Goal: Navigation & Orientation: Understand site structure

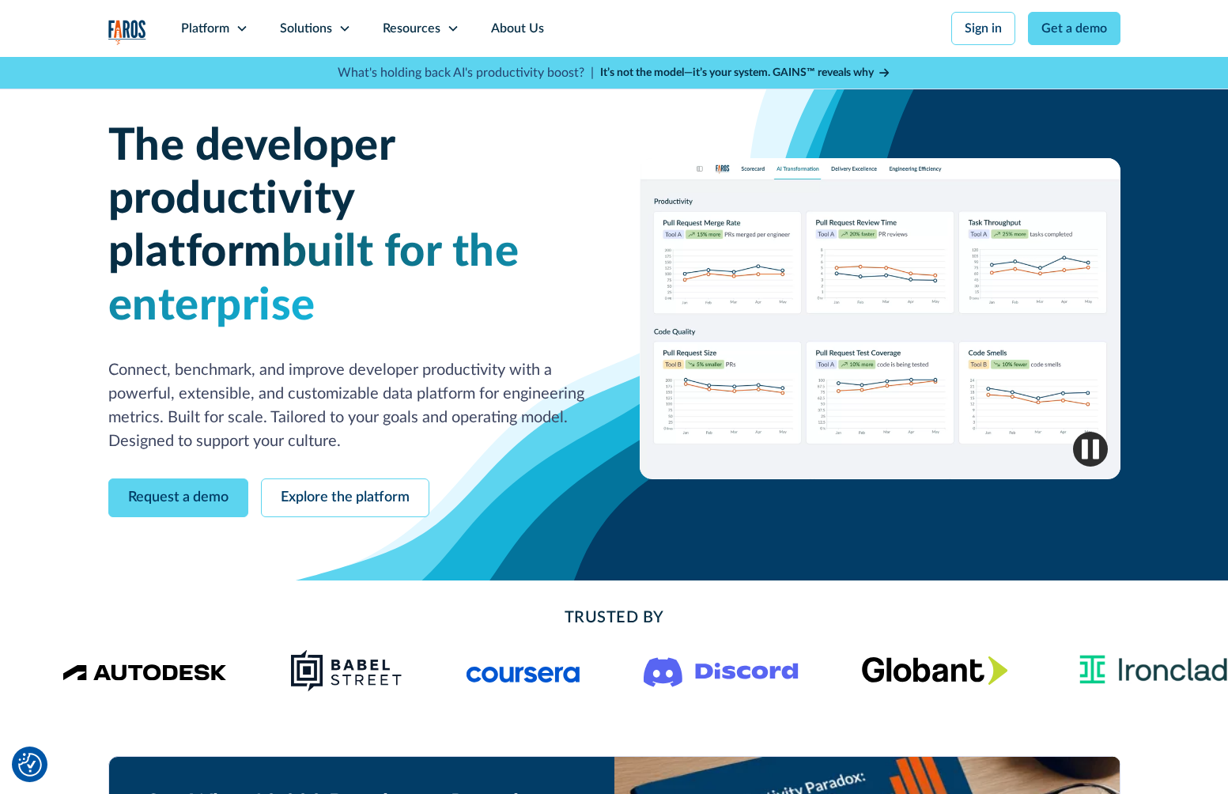
click at [283, 230] on span "built for the enterprise" at bounding box center [313, 278] width 411 height 97
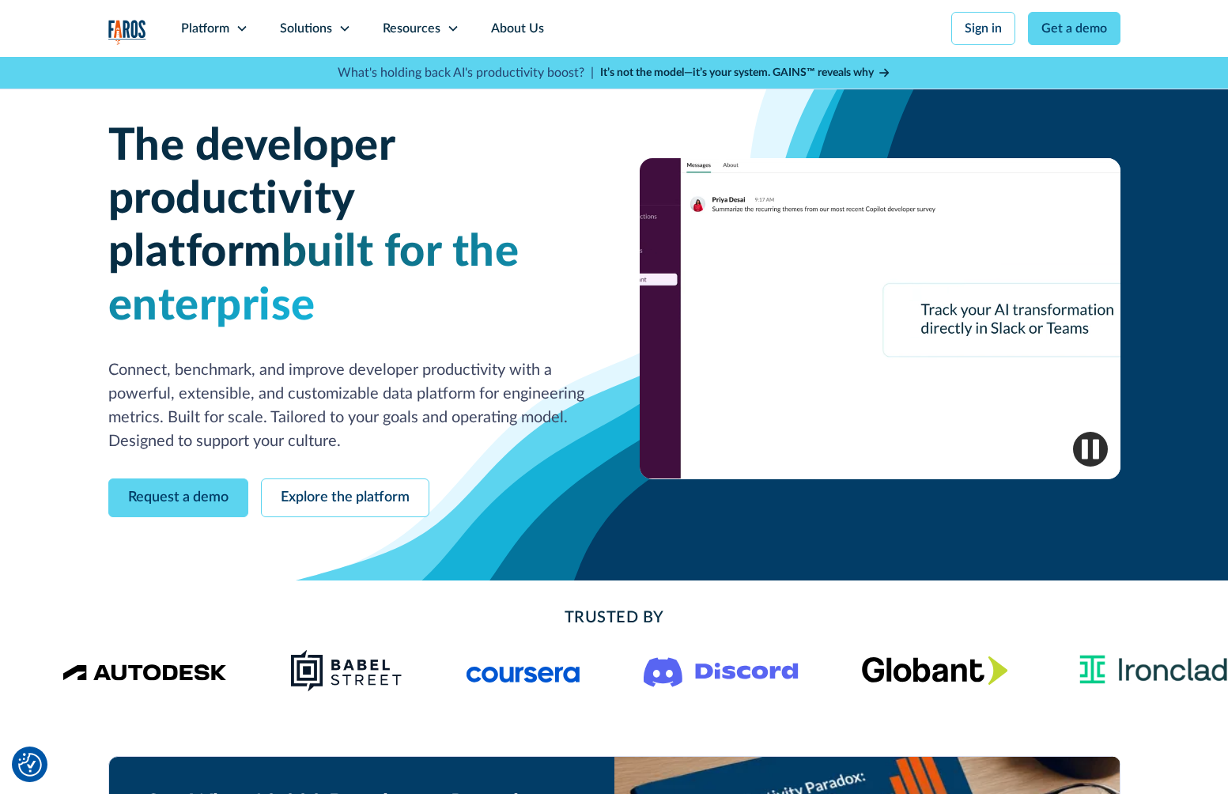
click at [283, 230] on span "built for the enterprise" at bounding box center [313, 278] width 411 height 97
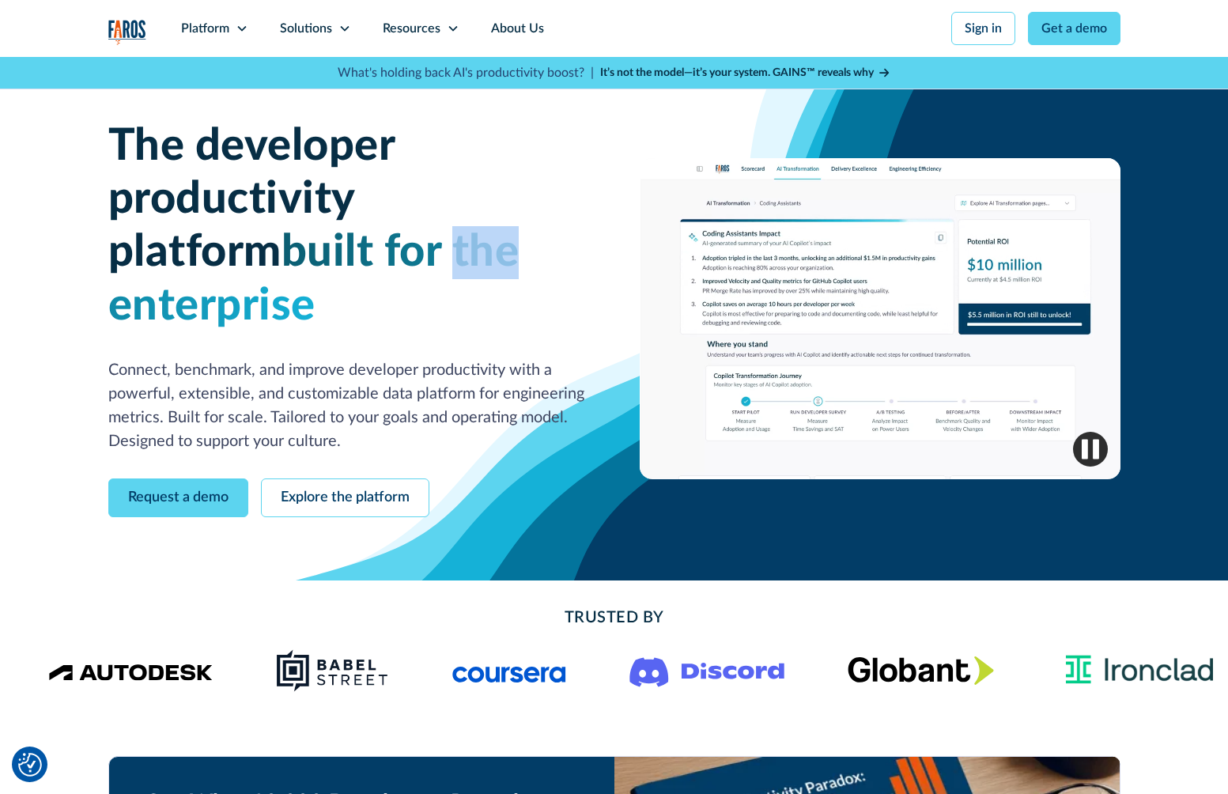
click at [283, 230] on span "built for the enterprise" at bounding box center [313, 278] width 411 height 97
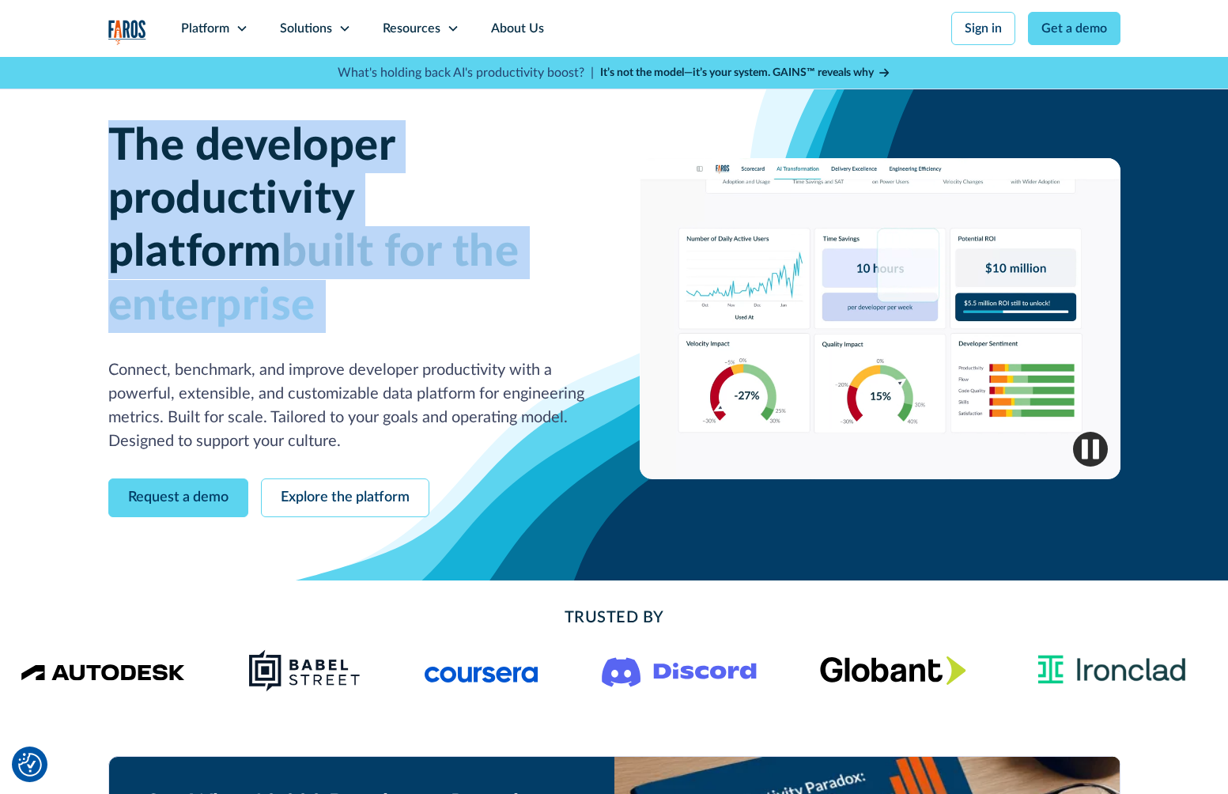
click at [324, 224] on h1 "The developer productivity platform built for the enterprise" at bounding box center [348, 226] width 481 height 213
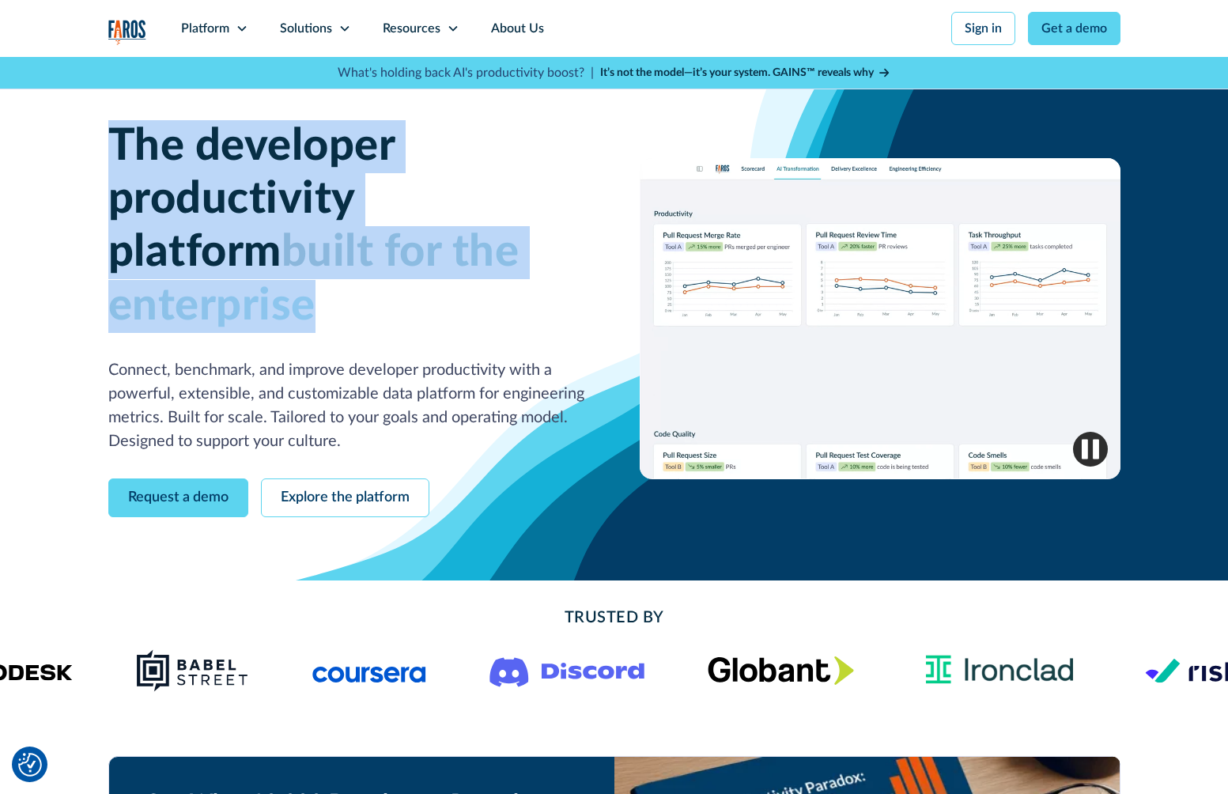
drag, startPoint x: 120, startPoint y: 147, endPoint x: 570, endPoint y: 255, distance: 462.8
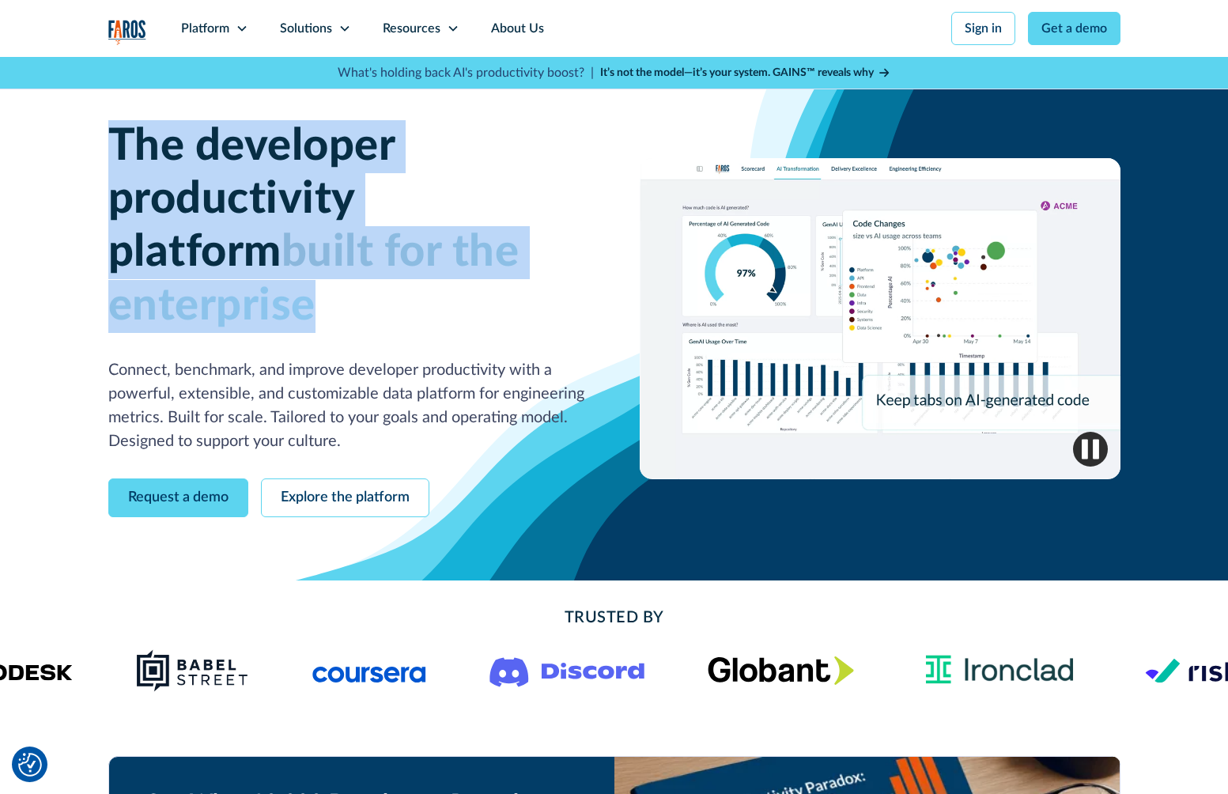
click at [570, 255] on h1 "The developer productivity platform built for the enterprise" at bounding box center [348, 226] width 481 height 213
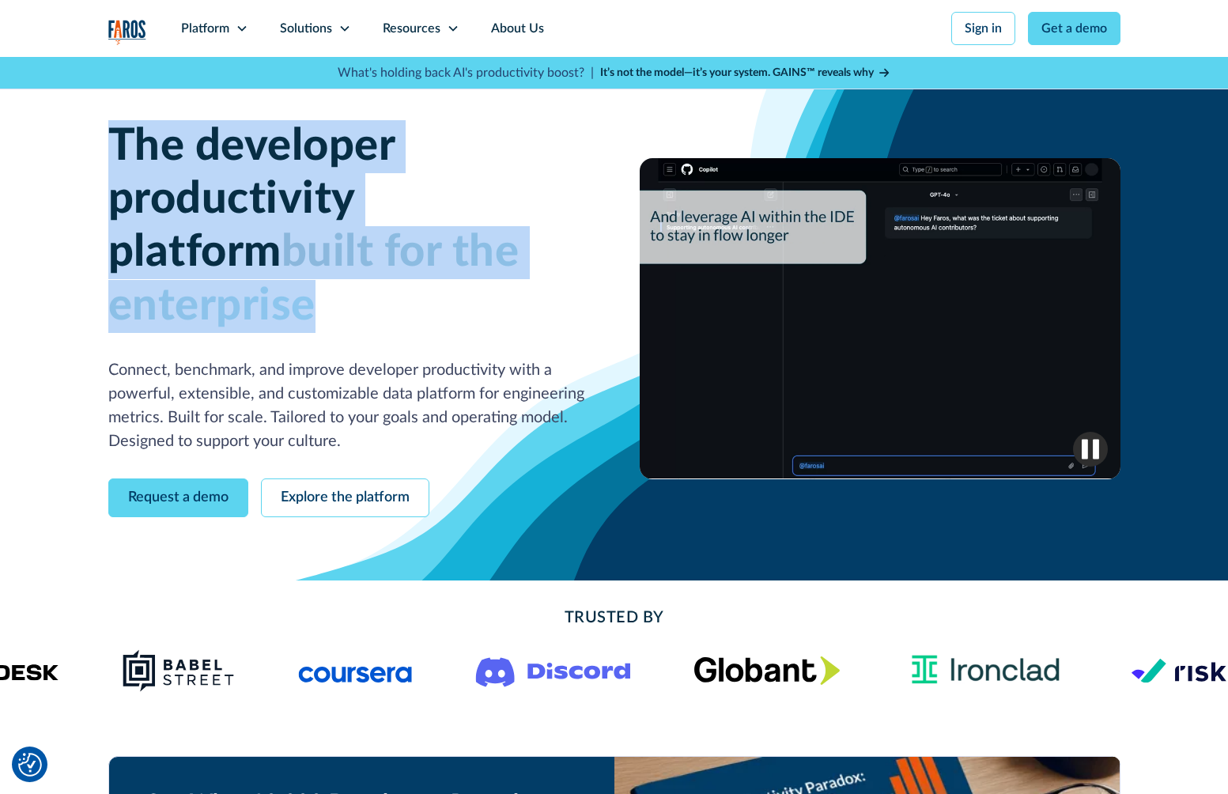
click at [570, 255] on h1 "The developer productivity platform built for the enterprise" at bounding box center [348, 226] width 481 height 213
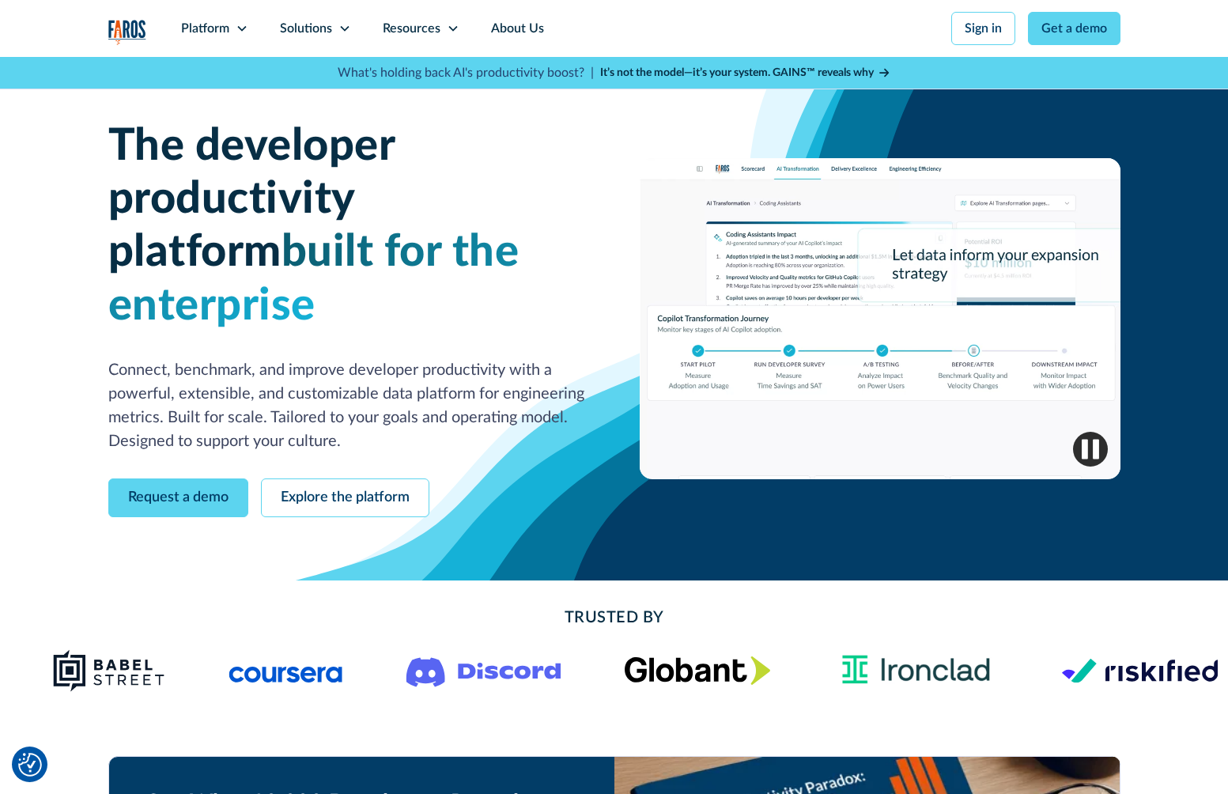
click at [315, 361] on p "Connect, benchmark, and improve developer productivity with a powerful, extensi…" at bounding box center [348, 405] width 481 height 95
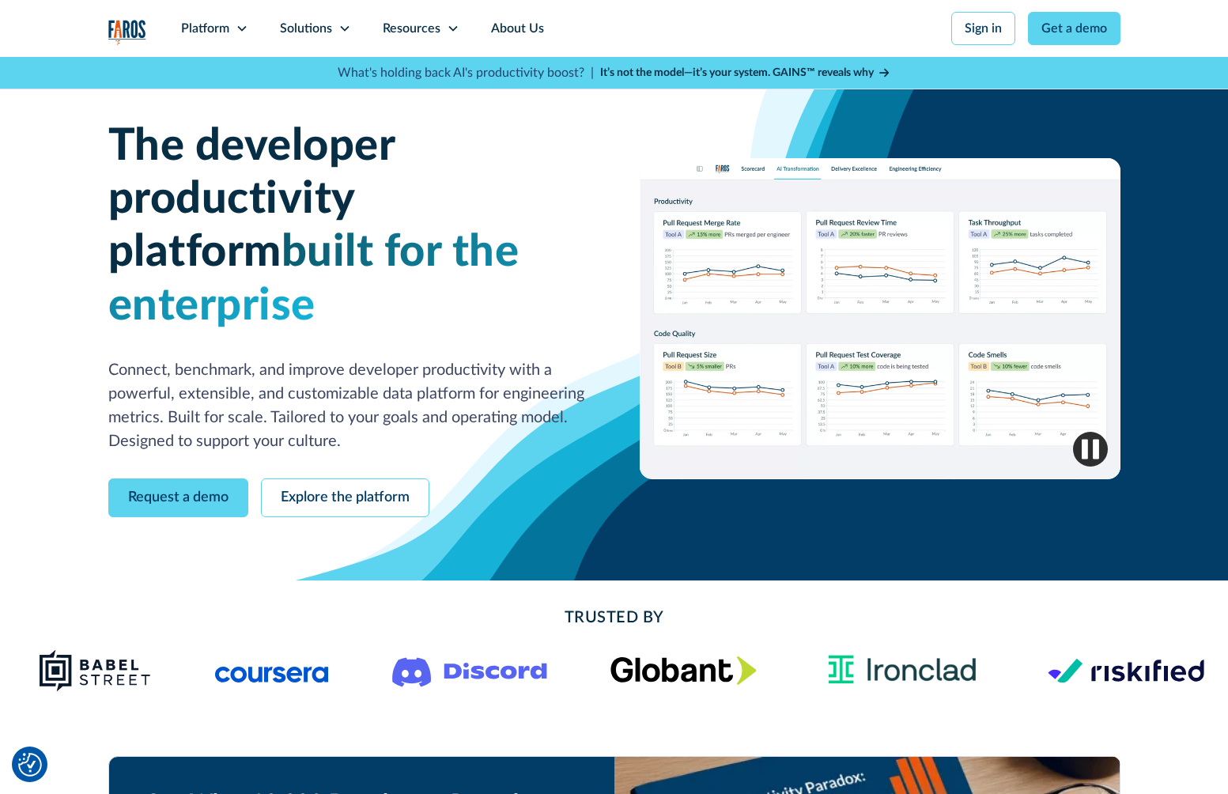
click at [315, 361] on p "Connect, benchmark, and improve developer productivity with a powerful, extensi…" at bounding box center [348, 405] width 481 height 95
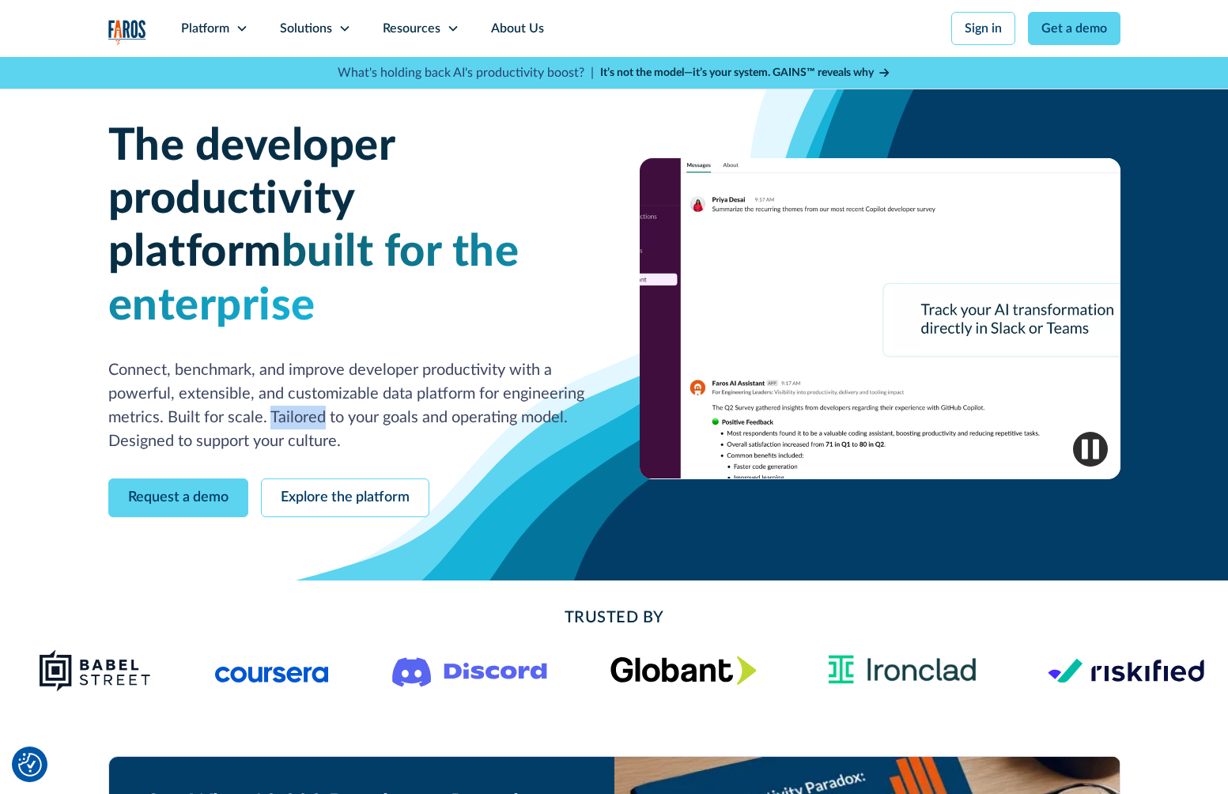
click at [315, 361] on p "Connect, benchmark, and improve developer productivity with a powerful, extensi…" at bounding box center [348, 405] width 481 height 95
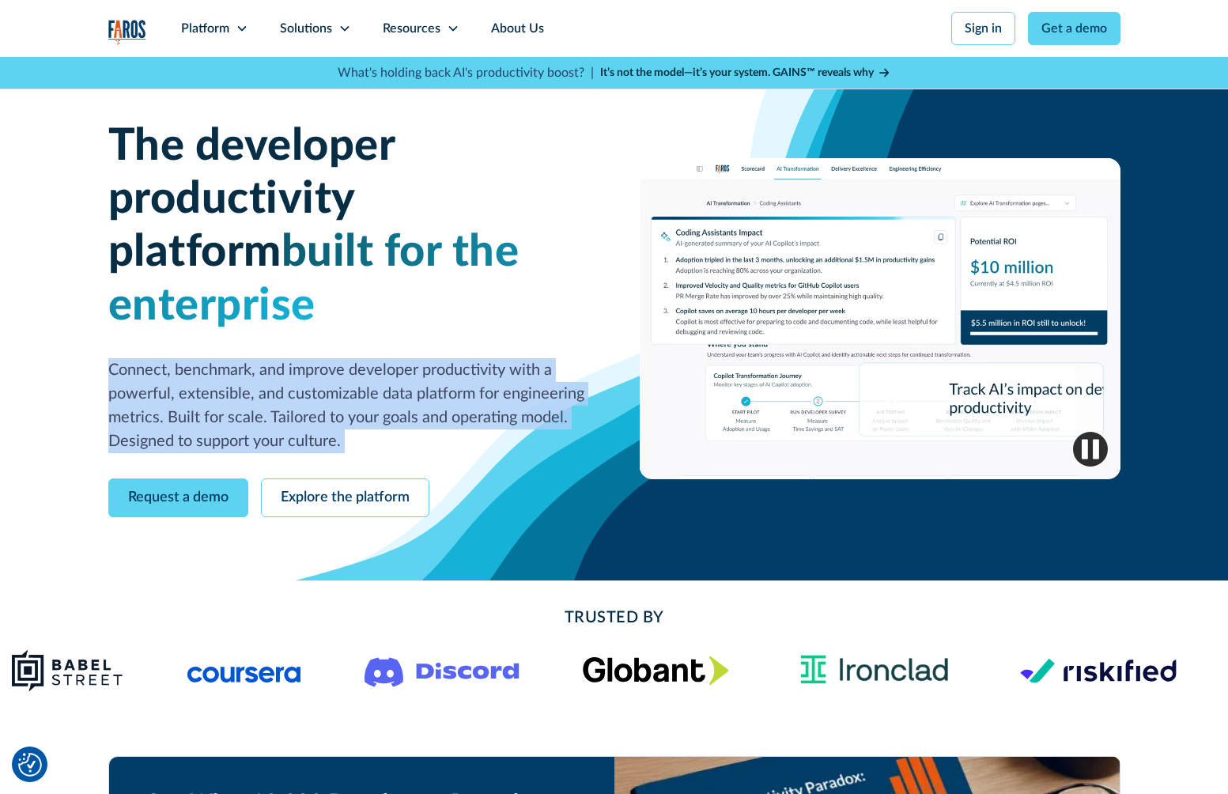
click at [375, 358] on p "Connect, benchmark, and improve developer productivity with a powerful, extensi…" at bounding box center [348, 405] width 481 height 95
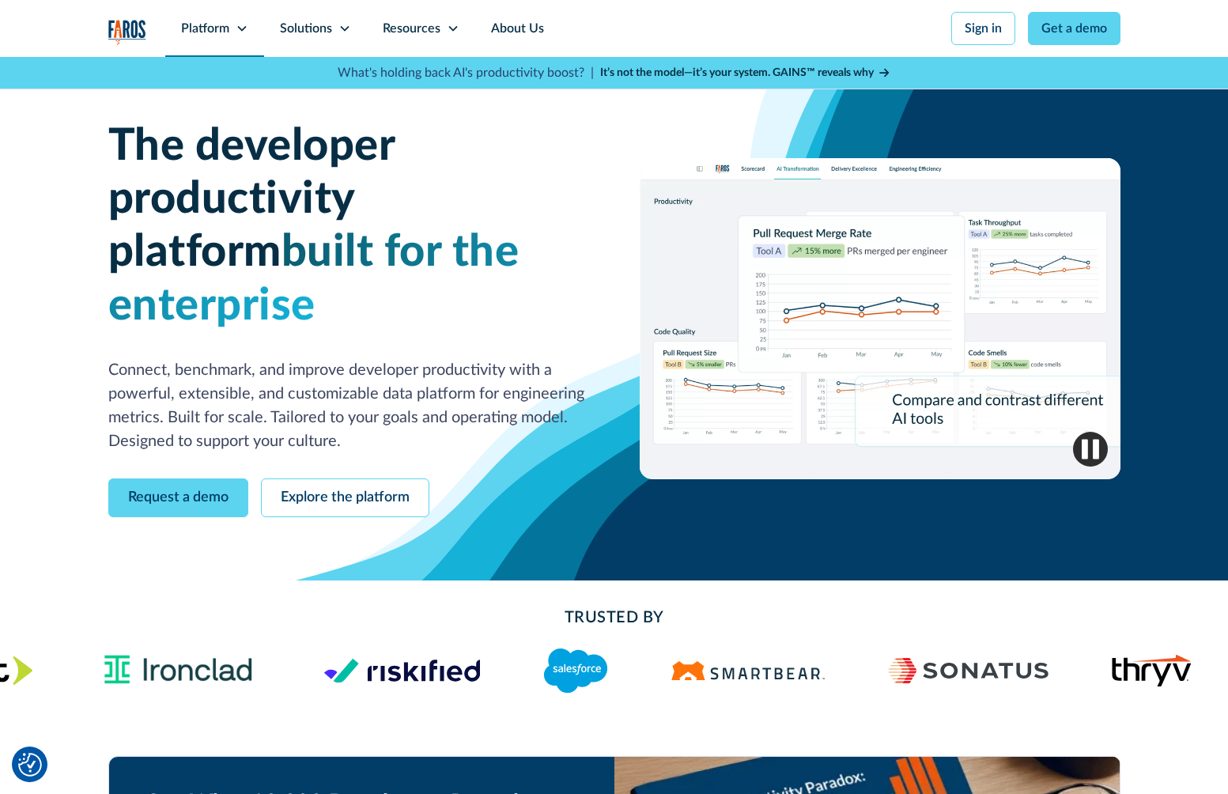
click at [241, 28] on icon at bounding box center [242, 28] width 13 height 13
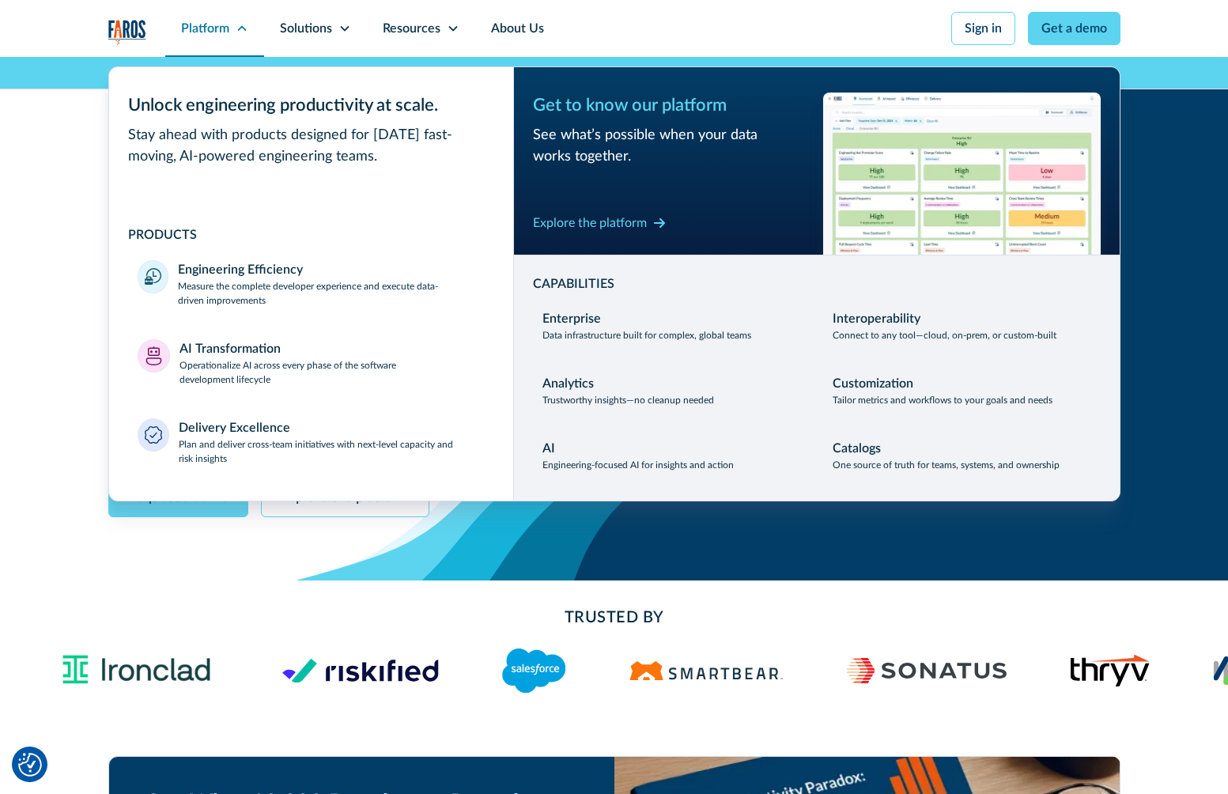
click at [241, 28] on icon at bounding box center [241, 28] width 9 height 6
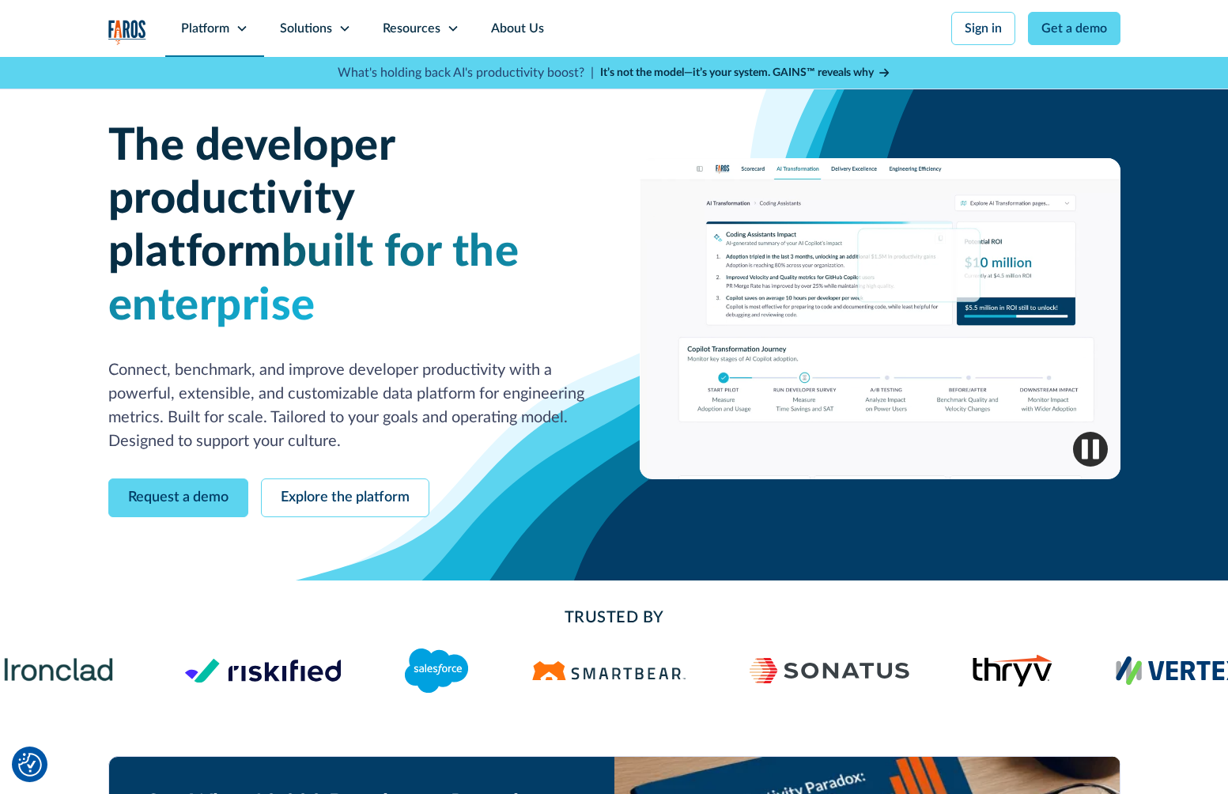
click at [241, 28] on icon at bounding box center [242, 28] width 13 height 13
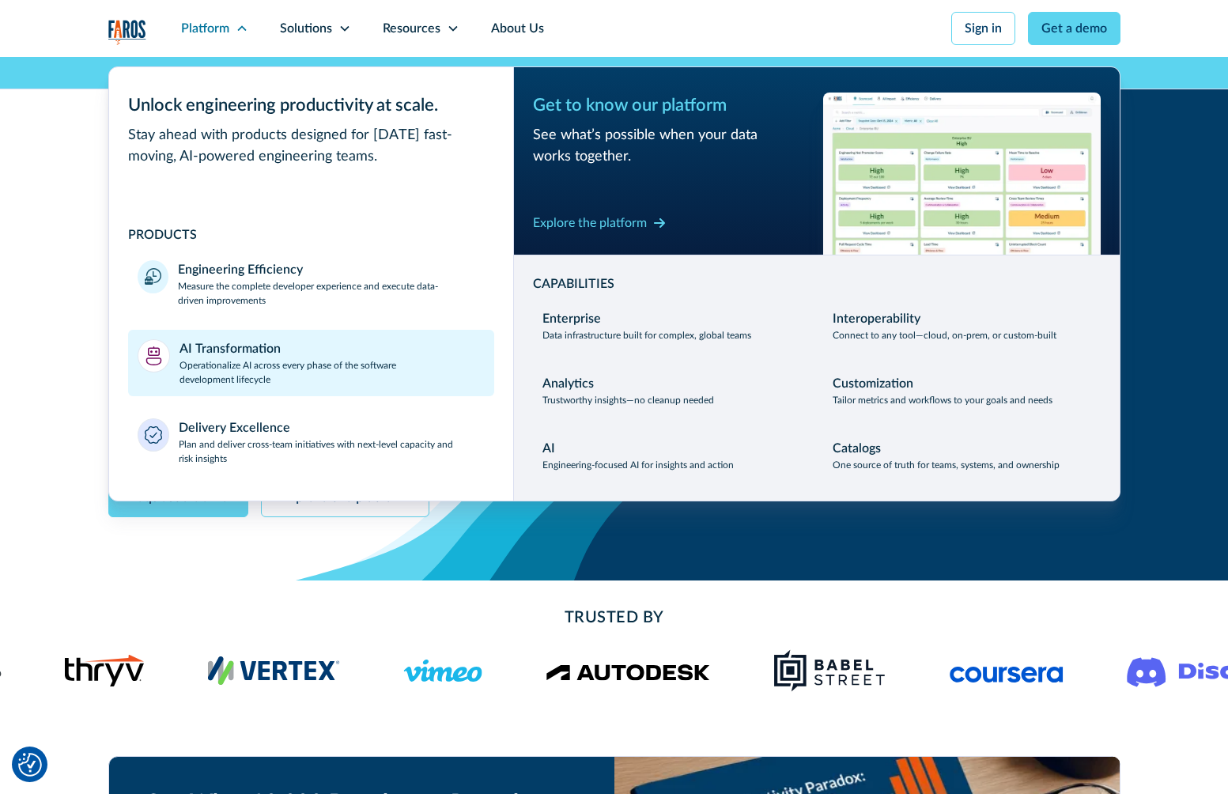
click at [200, 357] on div "AI Transformation" at bounding box center [229, 348] width 101 height 19
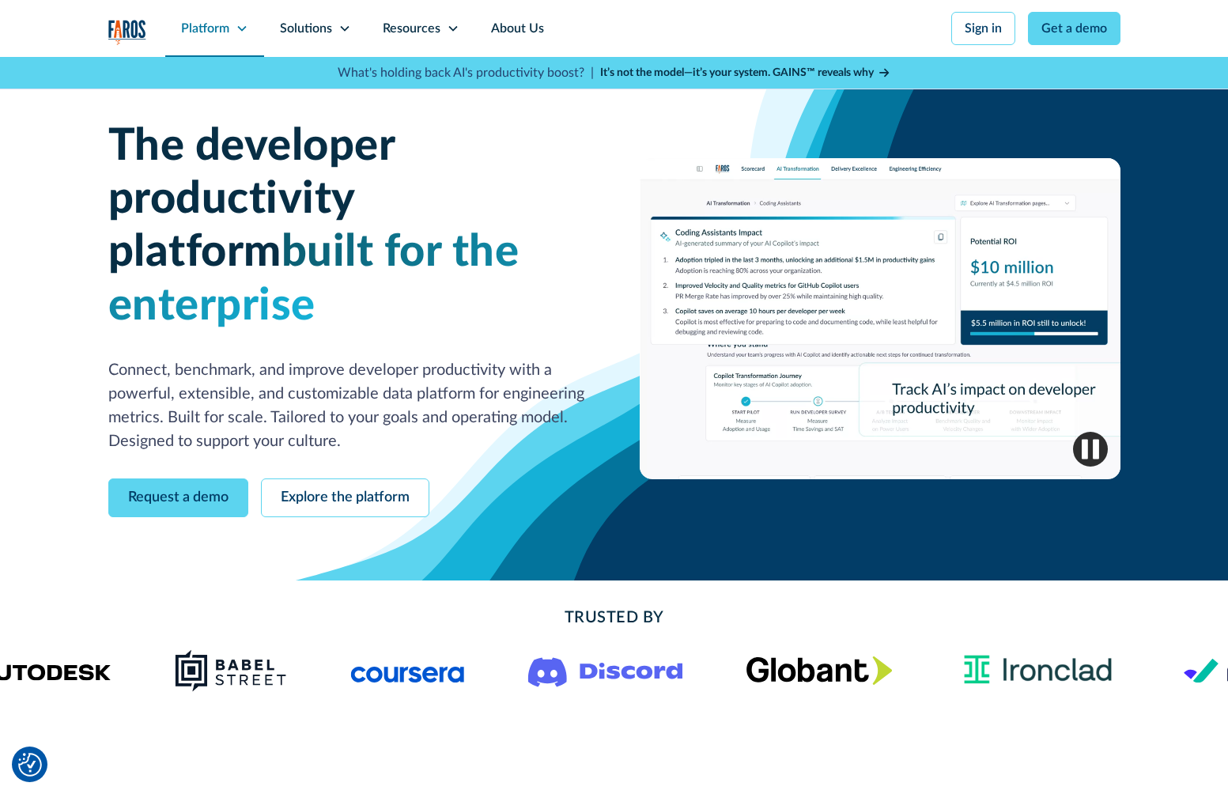
click at [216, 34] on div "Platform" at bounding box center [205, 28] width 48 height 19
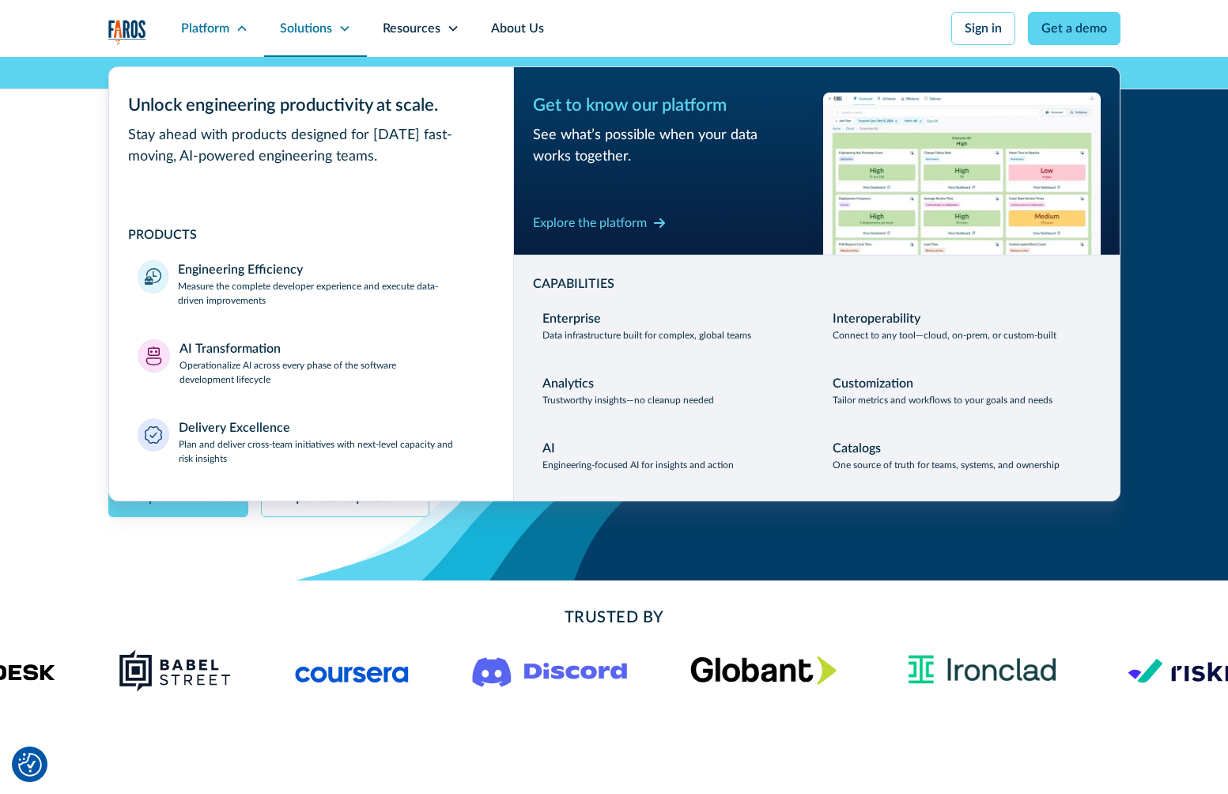
click at [312, 29] on div "Solutions" at bounding box center [306, 28] width 52 height 19
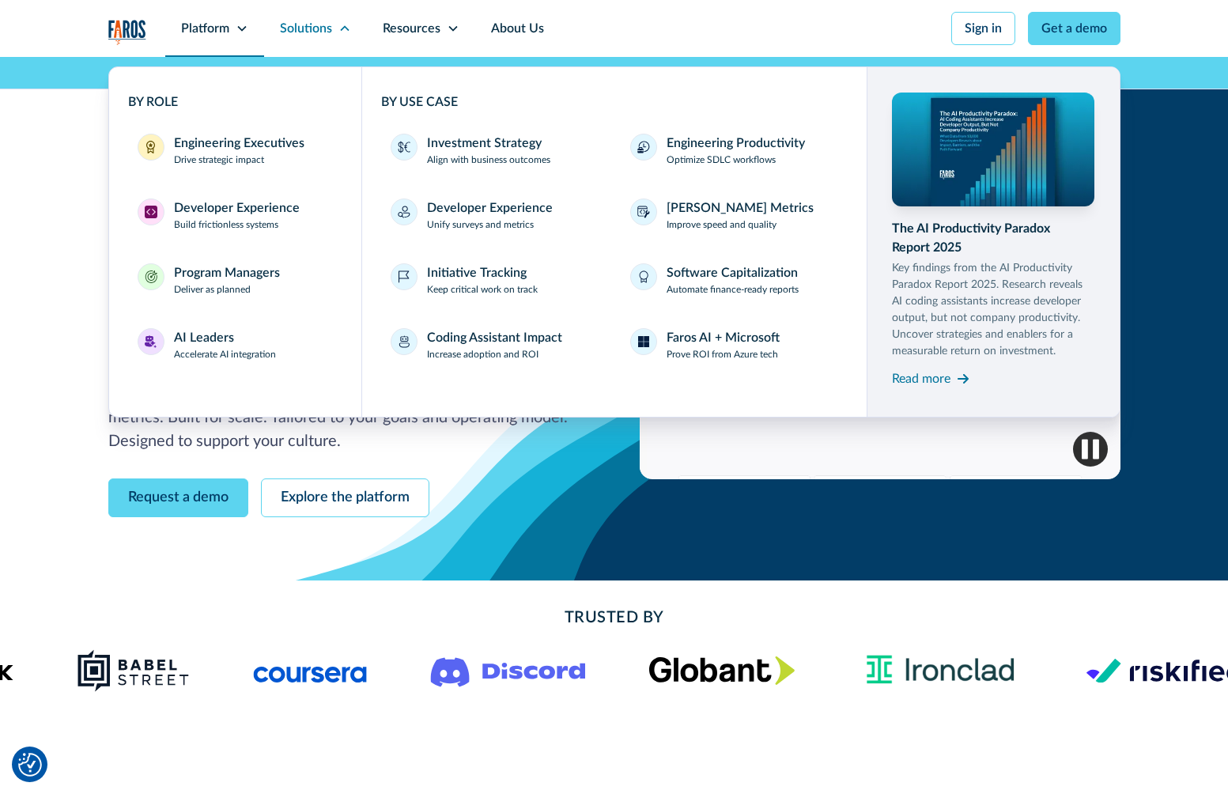
click at [210, 31] on div "Platform" at bounding box center [205, 28] width 48 height 19
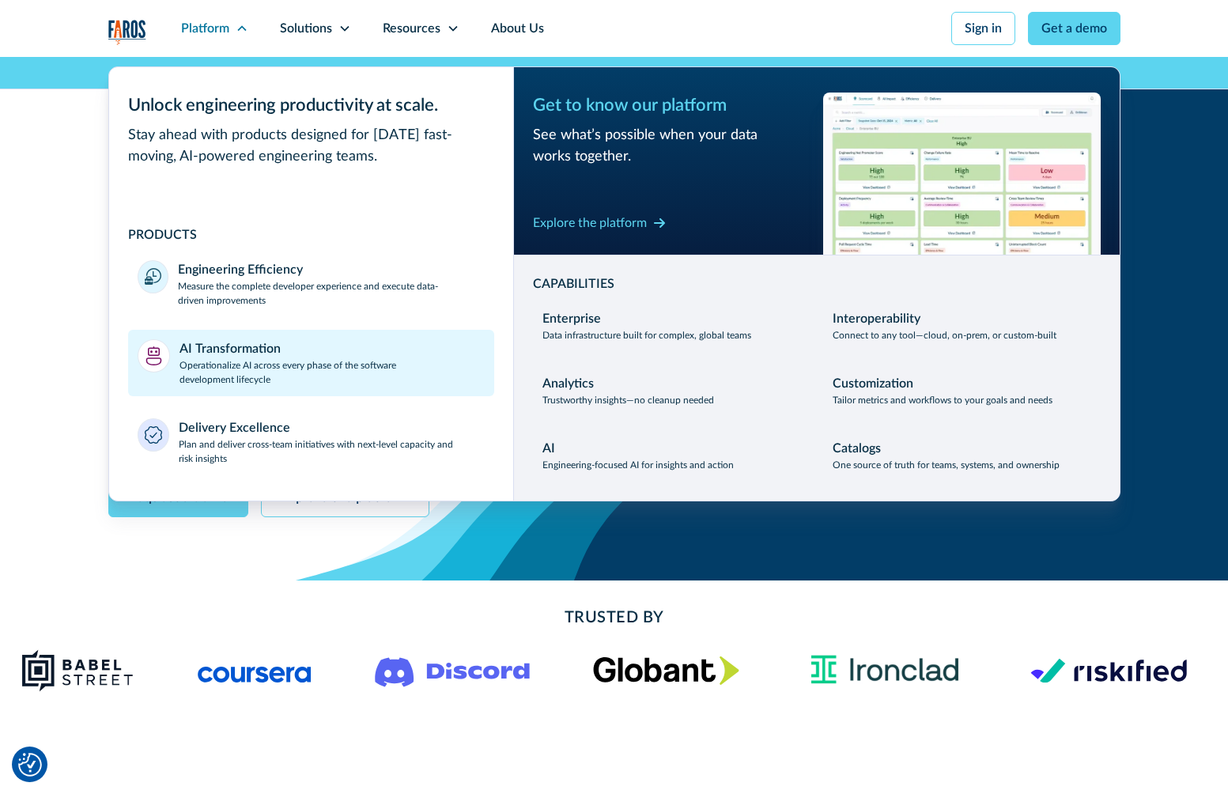
click at [203, 353] on div "AI Transformation" at bounding box center [229, 348] width 101 height 19
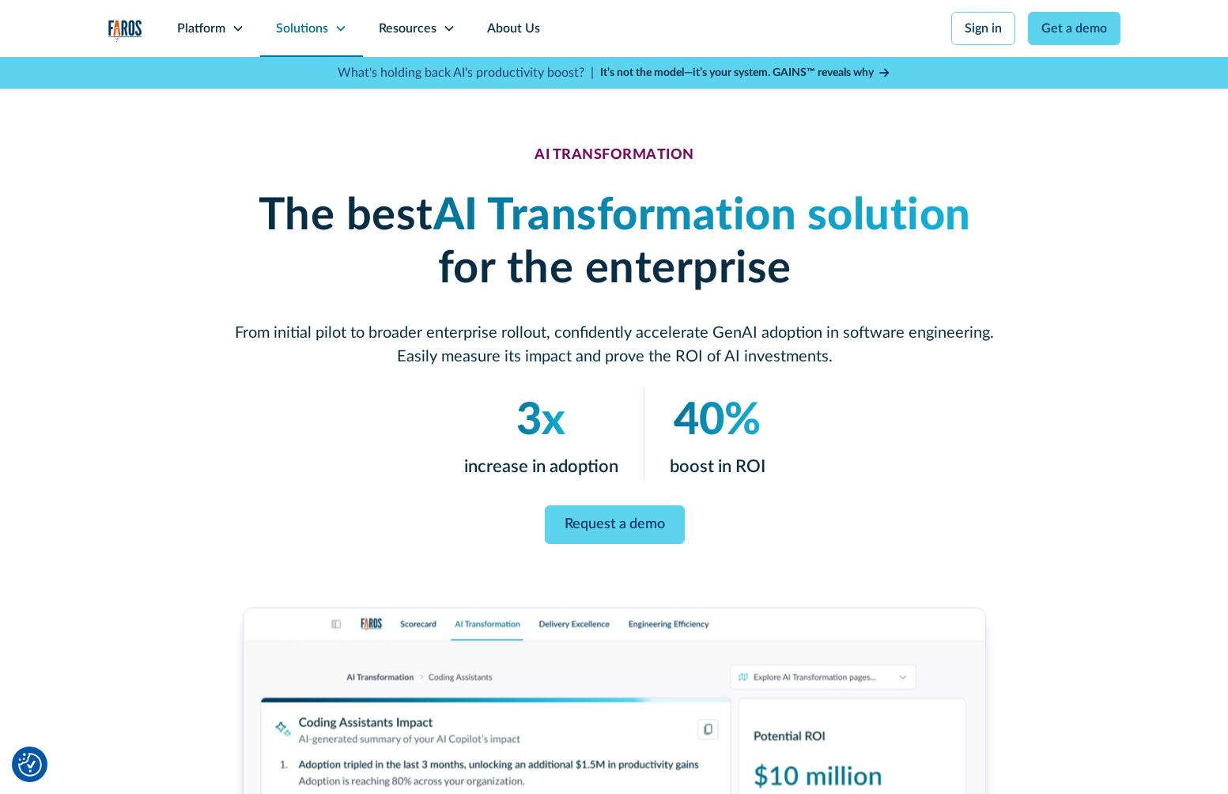
click at [294, 32] on div "Solutions" at bounding box center [302, 28] width 52 height 19
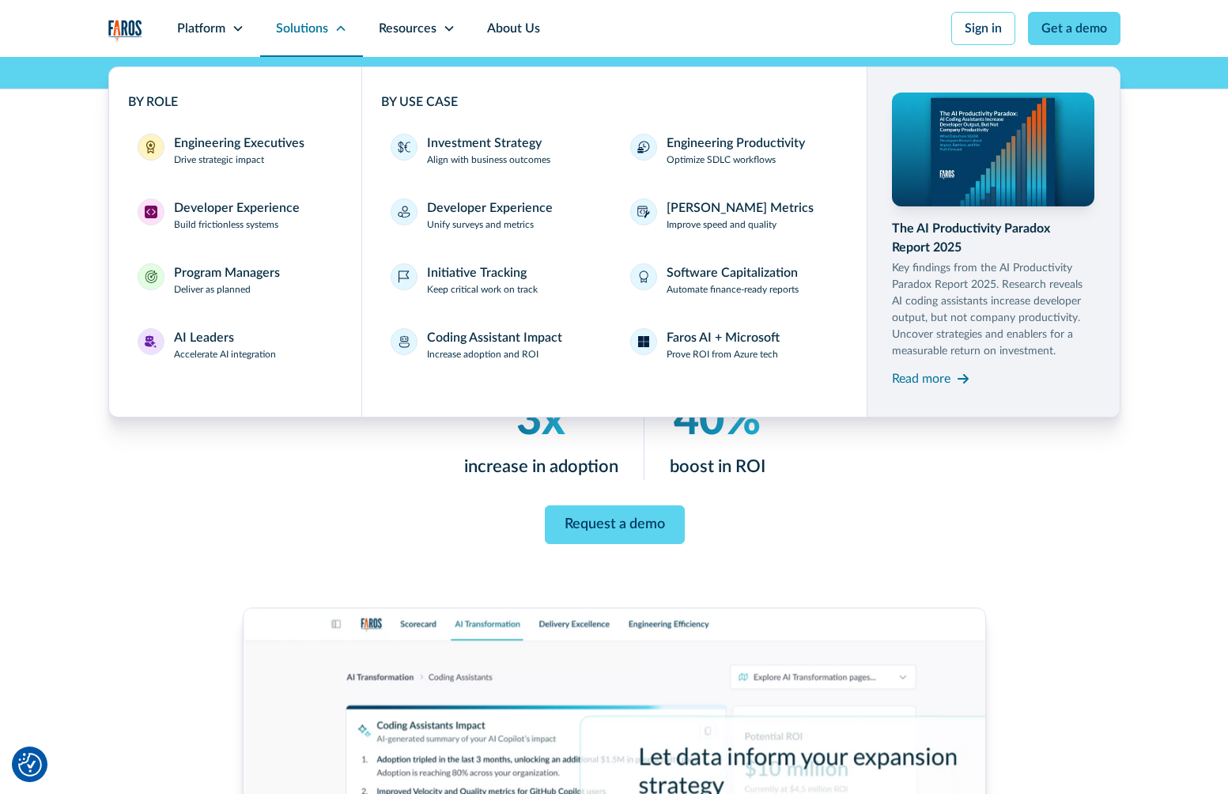
click at [294, 32] on div "Solutions" at bounding box center [302, 28] width 52 height 19
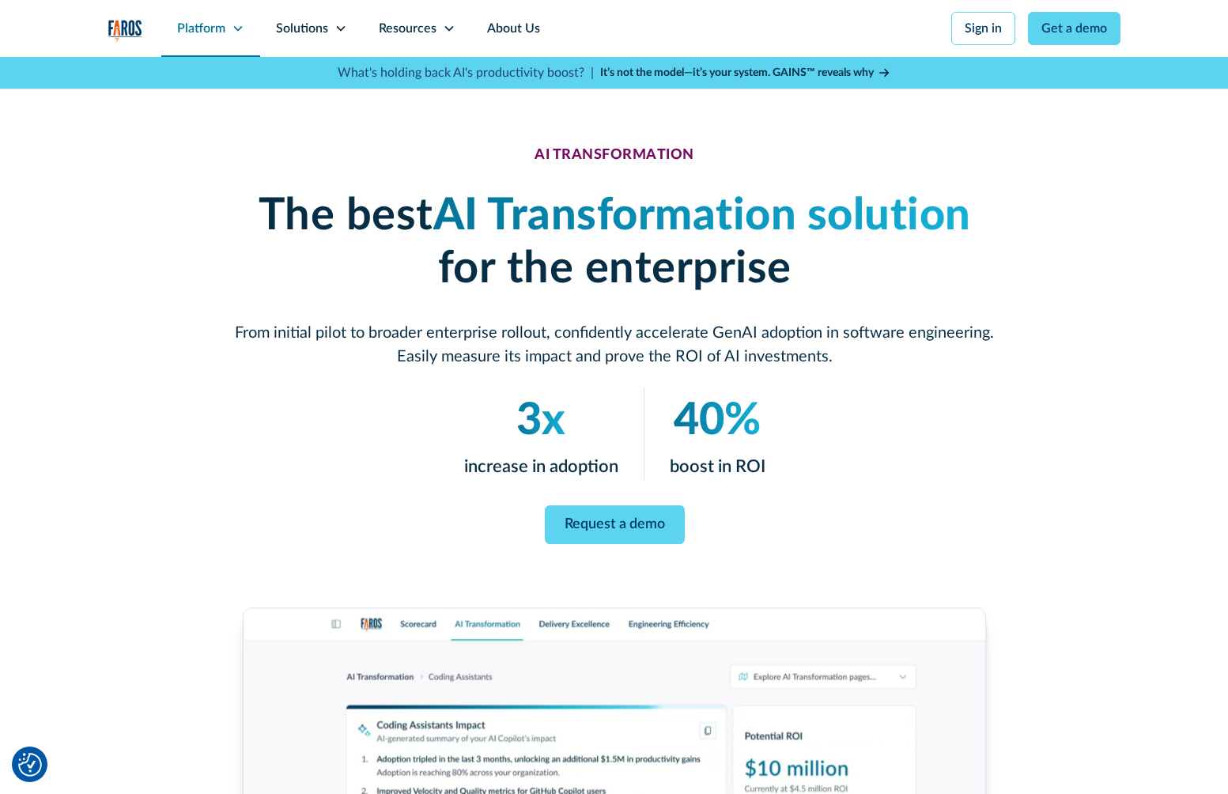
click at [195, 24] on div "Platform" at bounding box center [201, 28] width 48 height 19
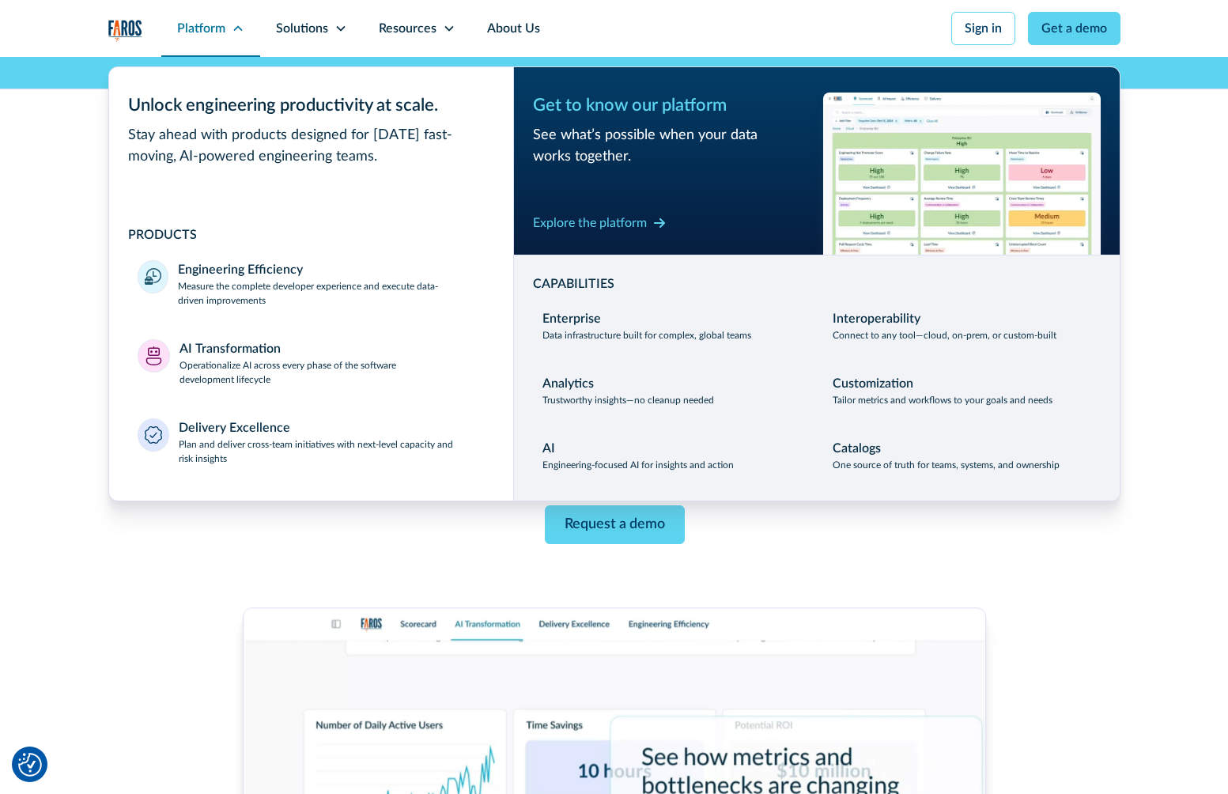
click at [195, 24] on div "Platform" at bounding box center [201, 28] width 48 height 19
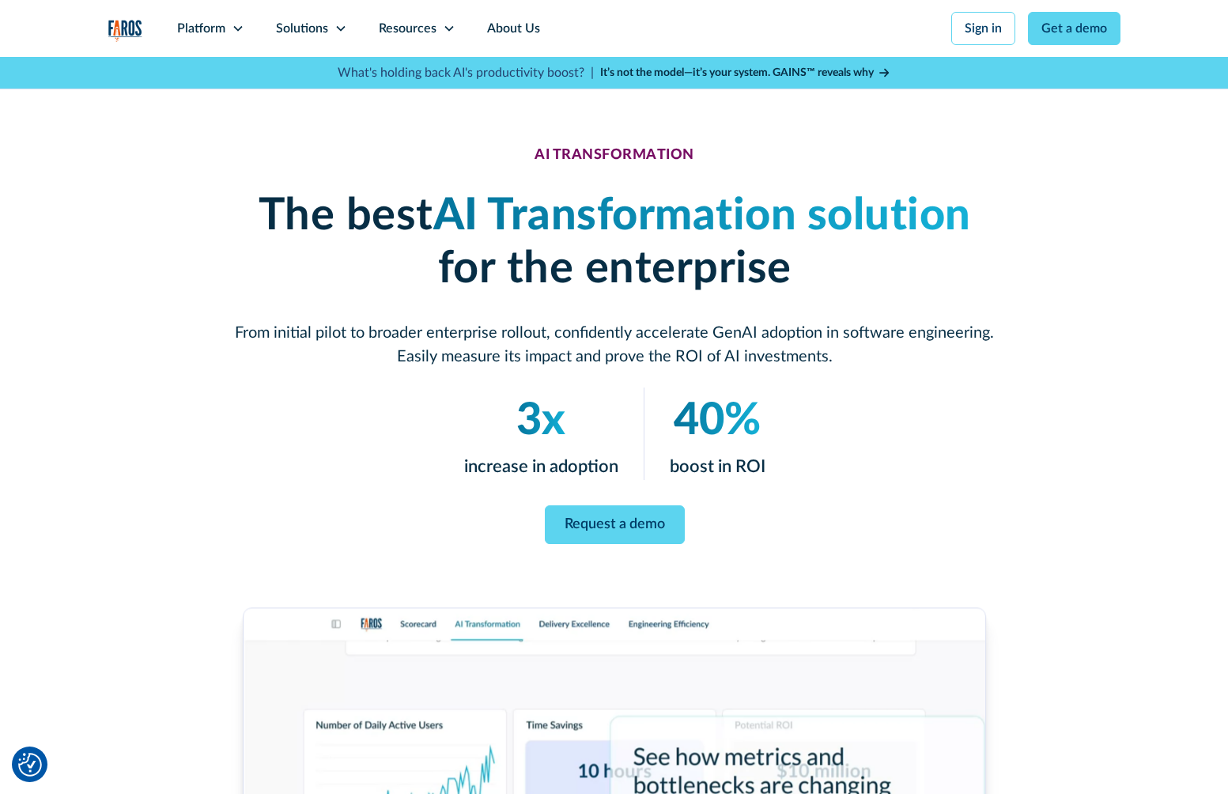
click at [124, 20] on img "home" at bounding box center [125, 31] width 34 height 22
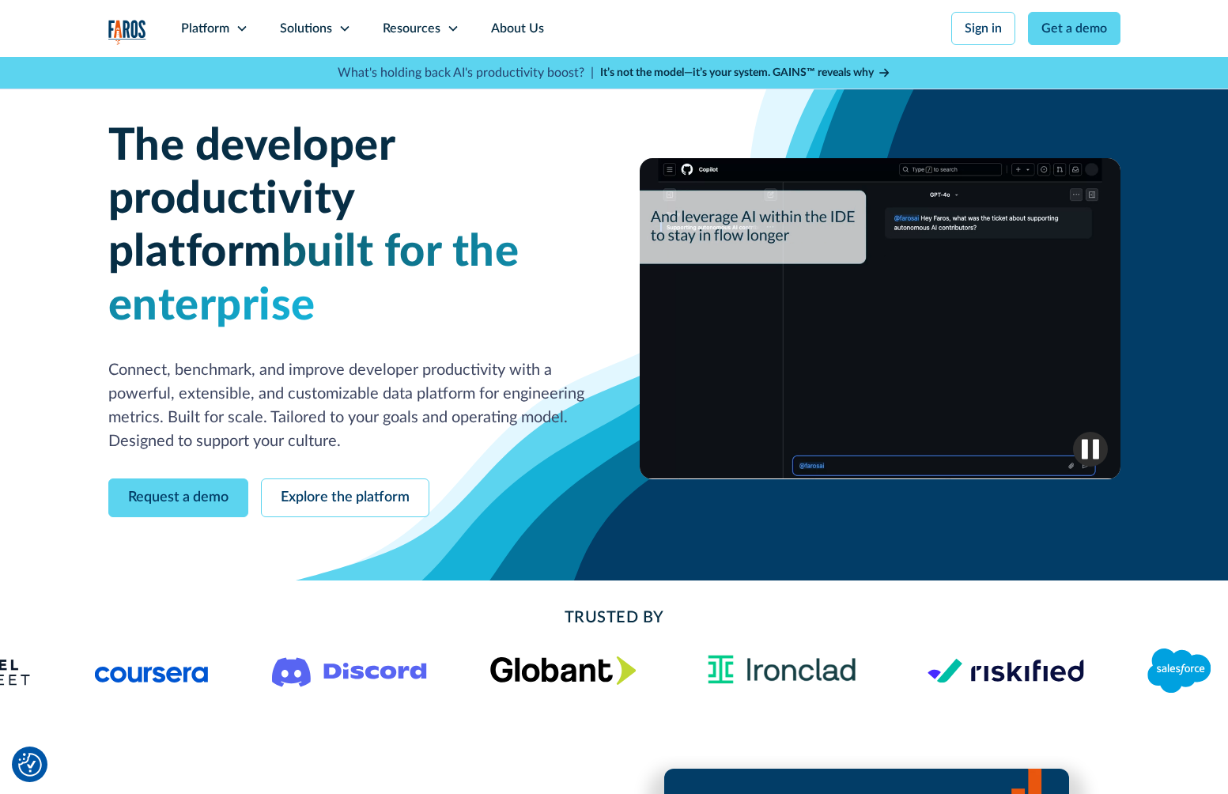
click at [128, 32] on img "home" at bounding box center [127, 32] width 38 height 25
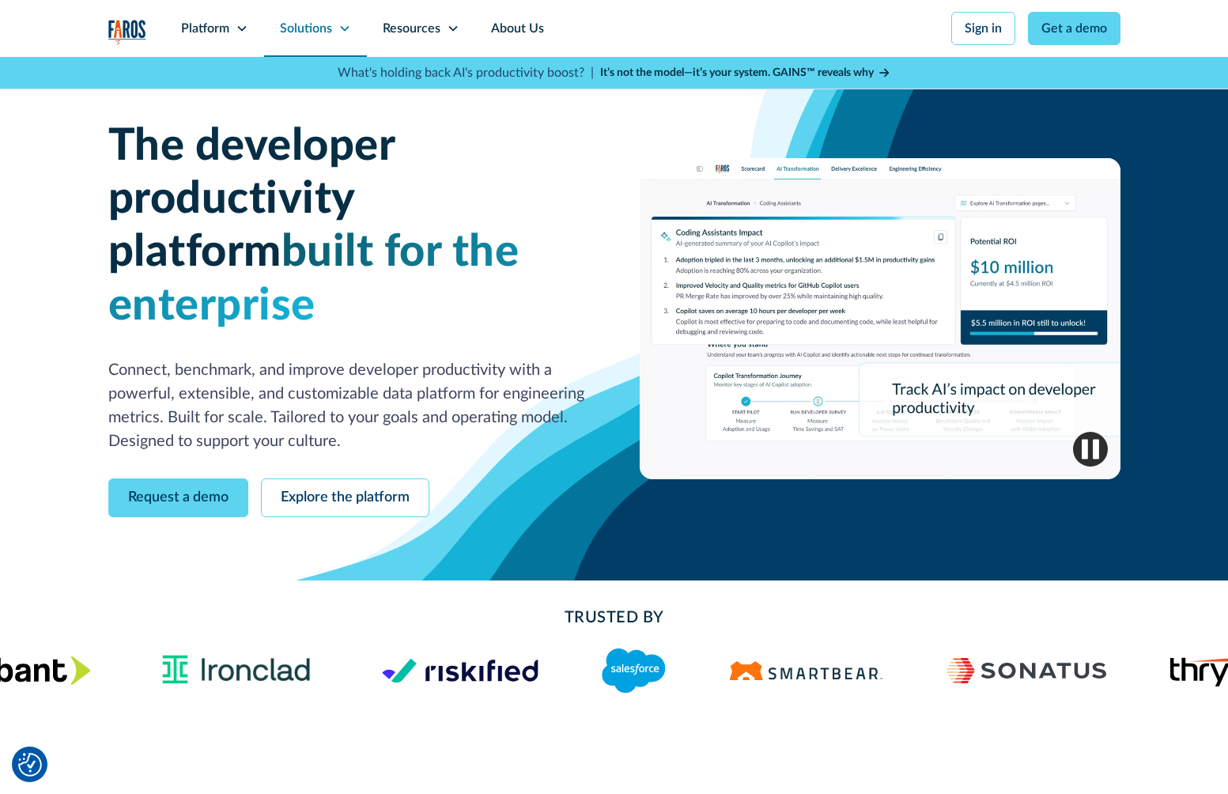
click at [347, 17] on div "Solutions" at bounding box center [315, 28] width 103 height 57
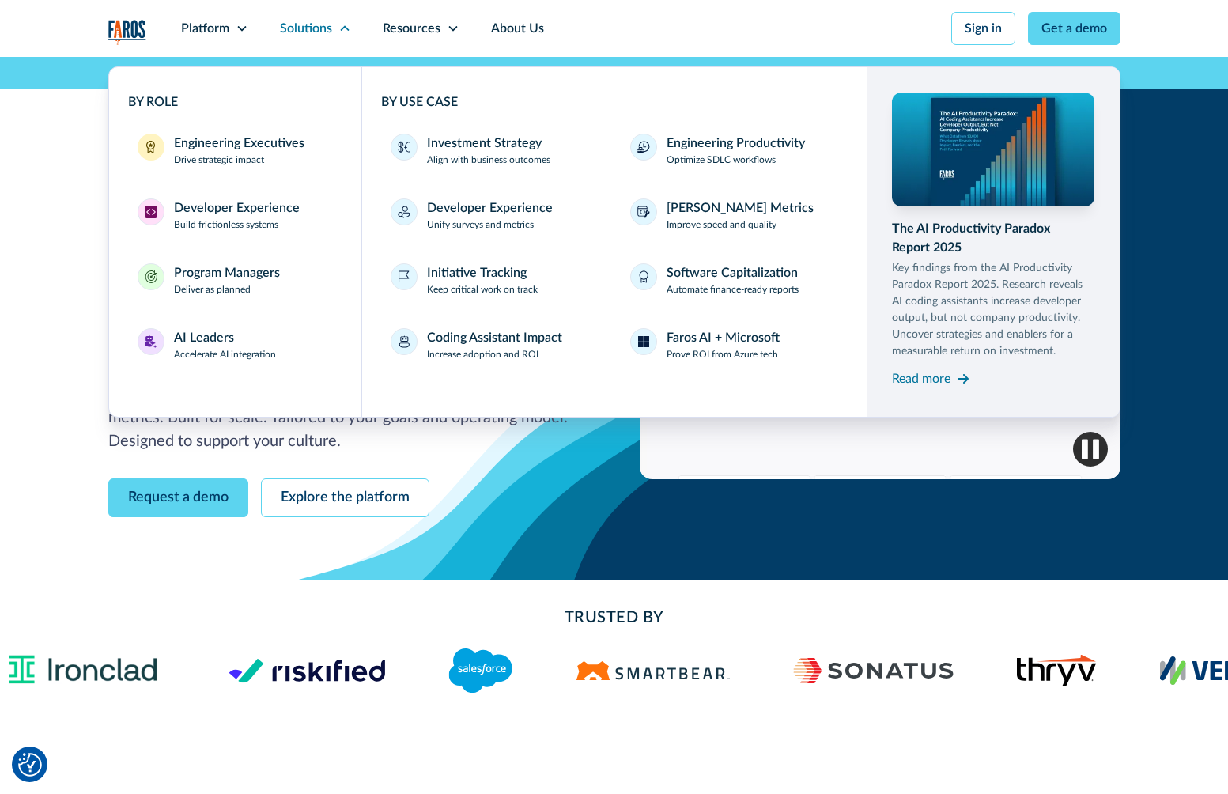
click at [47, 179] on div "The developer productivity platform built for the enterprise Connect, benchmark…" at bounding box center [614, 318] width 1228 height 523
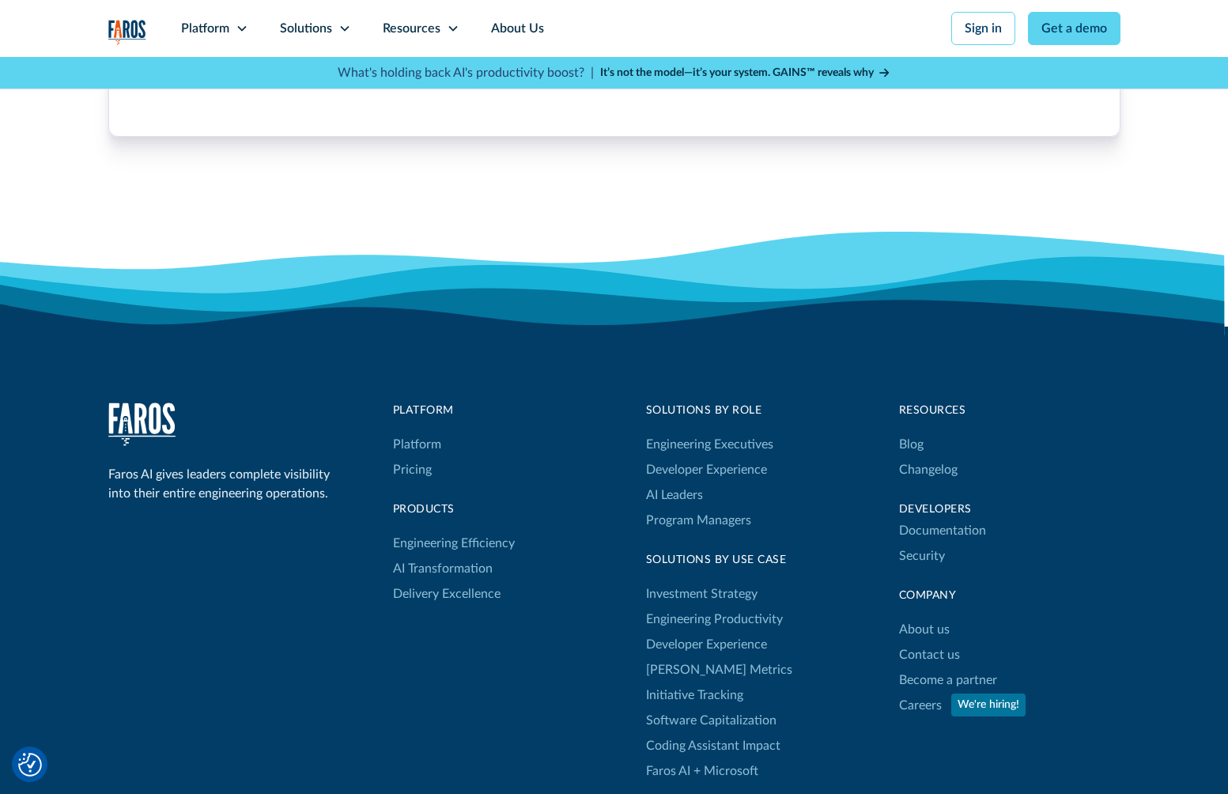
scroll to position [5039, 0]
